Goal: Information Seeking & Learning: Learn about a topic

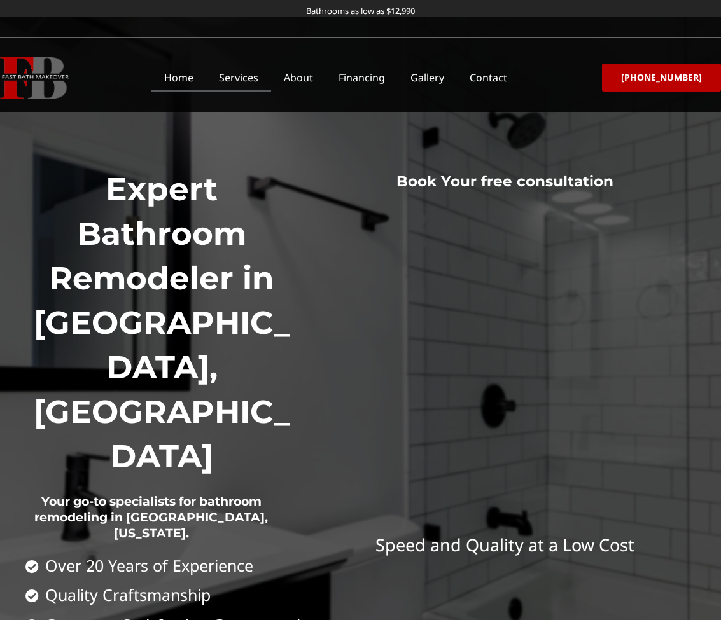
click at [260, 77] on link "Services" at bounding box center [238, 77] width 65 height 29
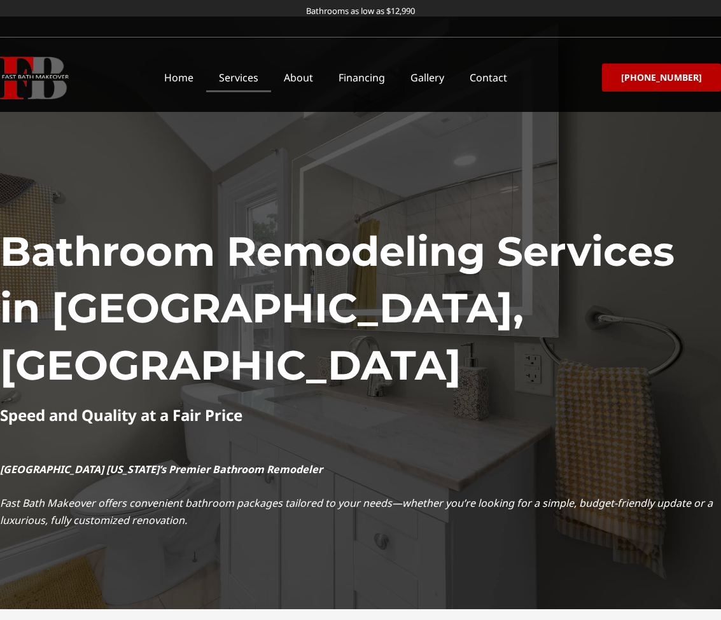
click at [373, 79] on link "Financing" at bounding box center [362, 77] width 72 height 29
click at [24, 59] on img at bounding box center [34, 78] width 69 height 43
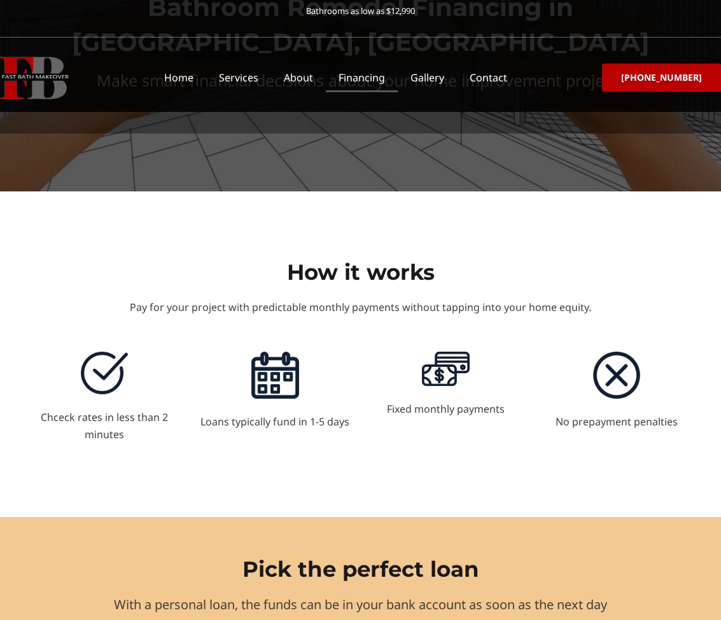
scroll to position [238, 0]
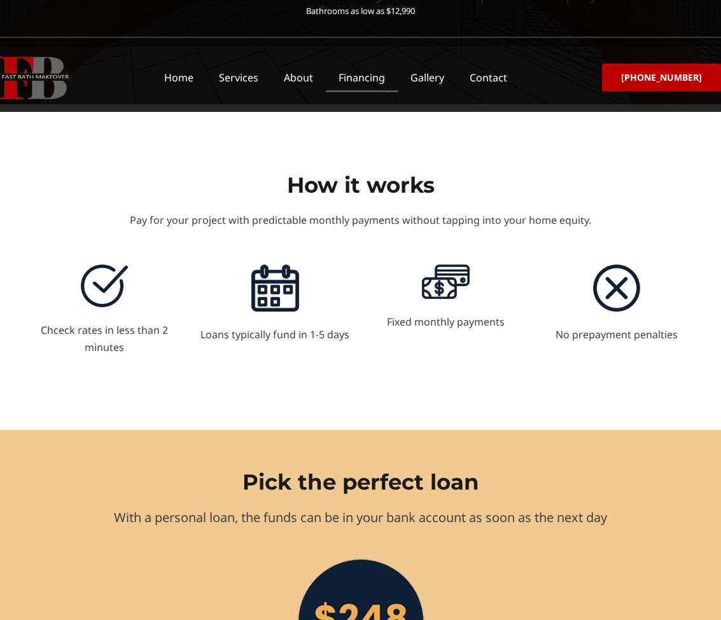
click at [107, 224] on p "Pay for your project with predictable monthly payments without tapping into you…" at bounding box center [360, 220] width 682 height 17
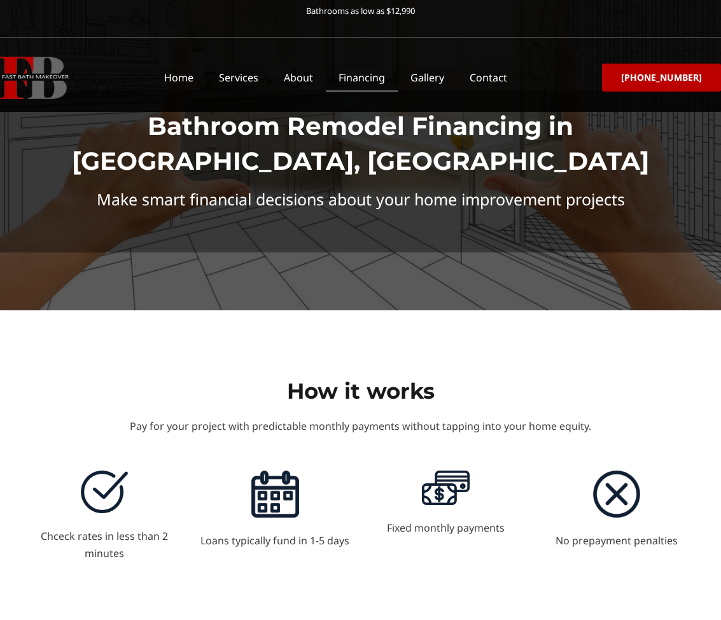
scroll to position [0, 0]
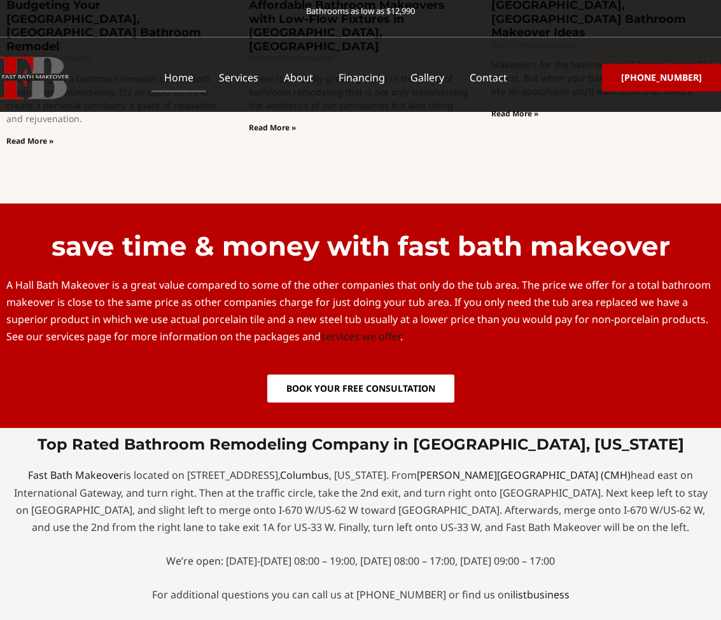
scroll to position [2880, 0]
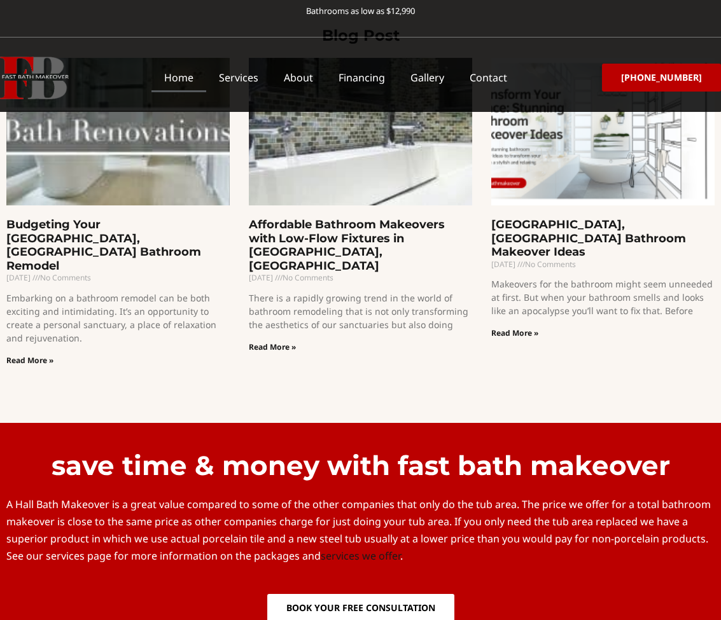
click at [348, 549] on link "services we offer" at bounding box center [360, 556] width 79 height 14
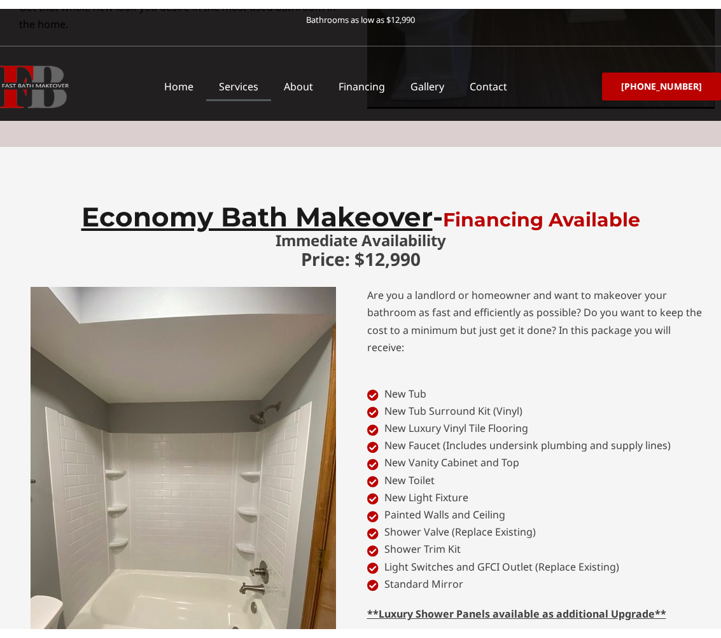
scroll to position [4744, 0]
